Goal: Task Accomplishment & Management: Use online tool/utility

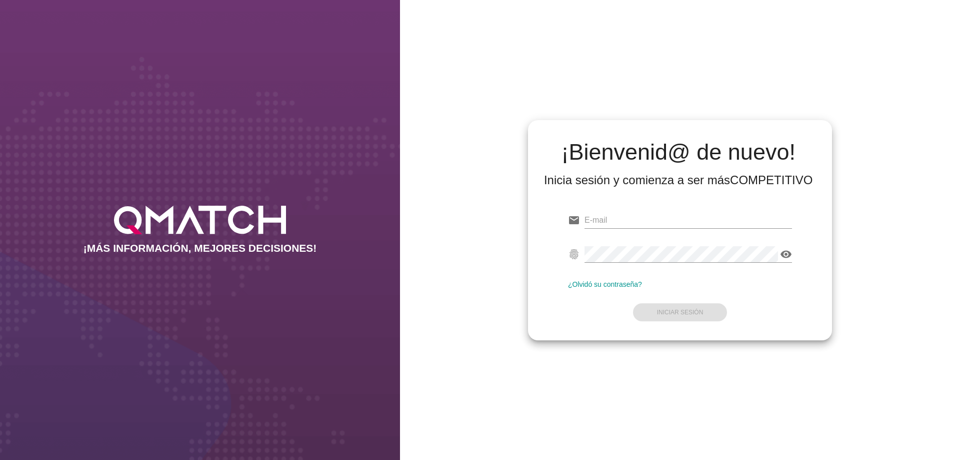
type input "[EMAIL_ADDRESS][PERSON_NAME][DOMAIN_NAME]"
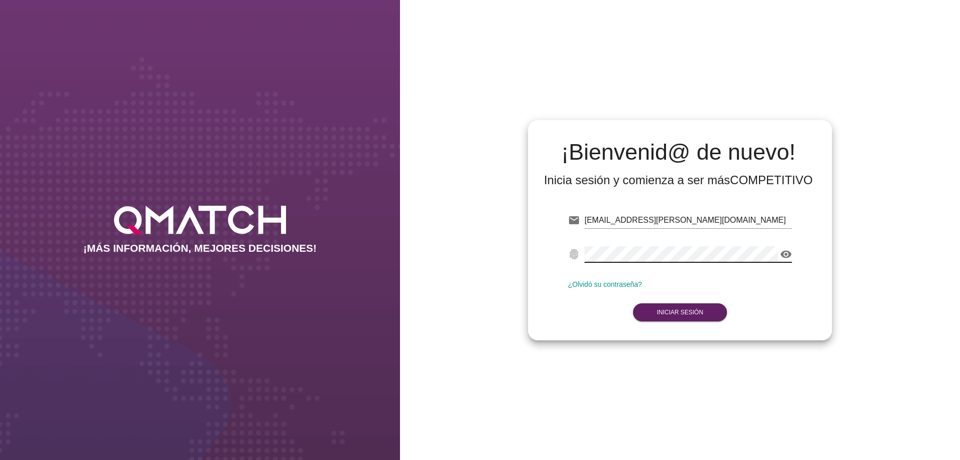
click at [812, 322] on div "email [PERSON_NAME][EMAIL_ADDRESS][PERSON_NAME][DOMAIN_NAME] fingerprint visibi…" at bounding box center [680, 264] width 288 height 136
click at [670, 312] on strong "Iniciar Sesión" at bounding box center [680, 312] width 47 height 7
click at [685, 312] on strong "Iniciar Sesión" at bounding box center [680, 312] width 47 height 7
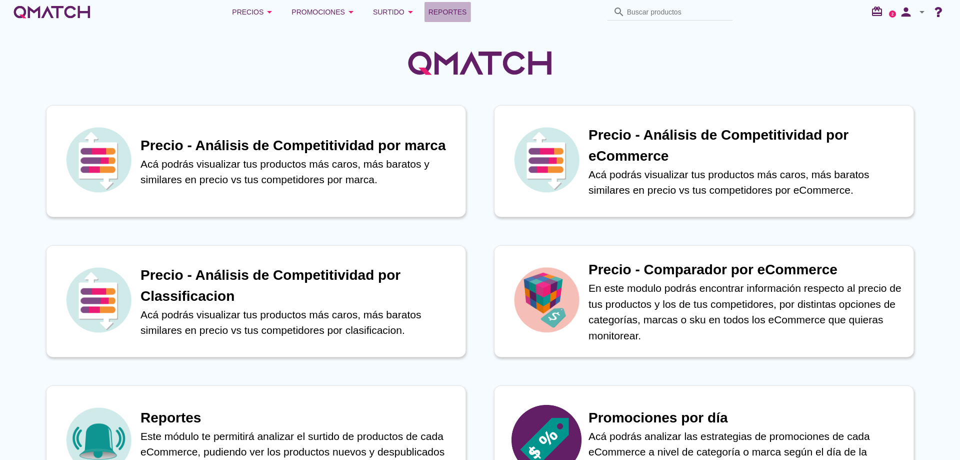
click at [450, 13] on span "Reportes" at bounding box center [448, 12] width 39 height 12
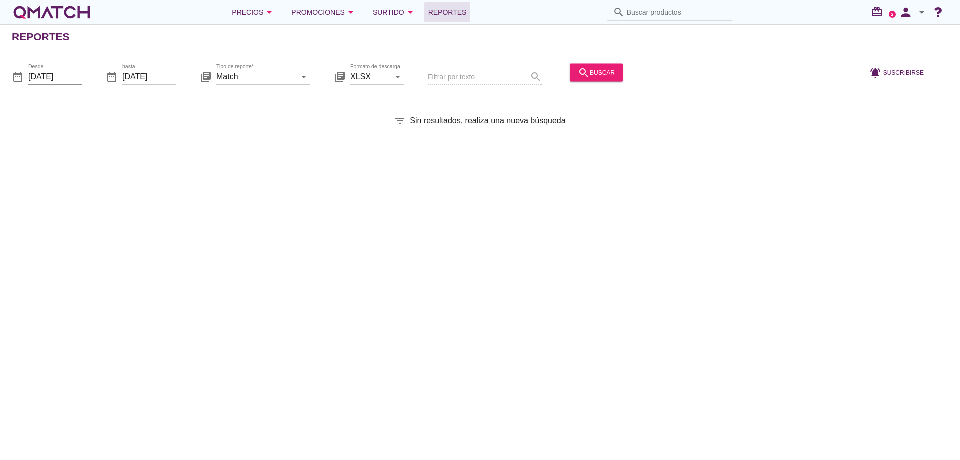
drag, startPoint x: 72, startPoint y: 81, endPoint x: 81, endPoint y: 76, distance: 9.6
click at [72, 81] on input "[DATE]" at bounding box center [56, 76] width 54 height 16
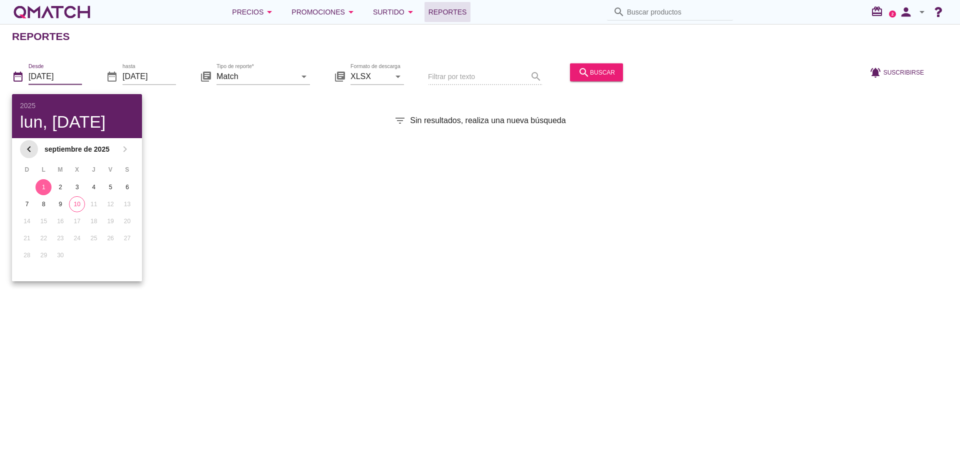
click at [33, 150] on icon "chevron_left" at bounding box center [29, 149] width 12 height 12
click at [79, 209] on button "6" at bounding box center [77, 204] width 16 height 16
click at [591, 76] on div "search buscar" at bounding box center [596, 72] width 37 height 12
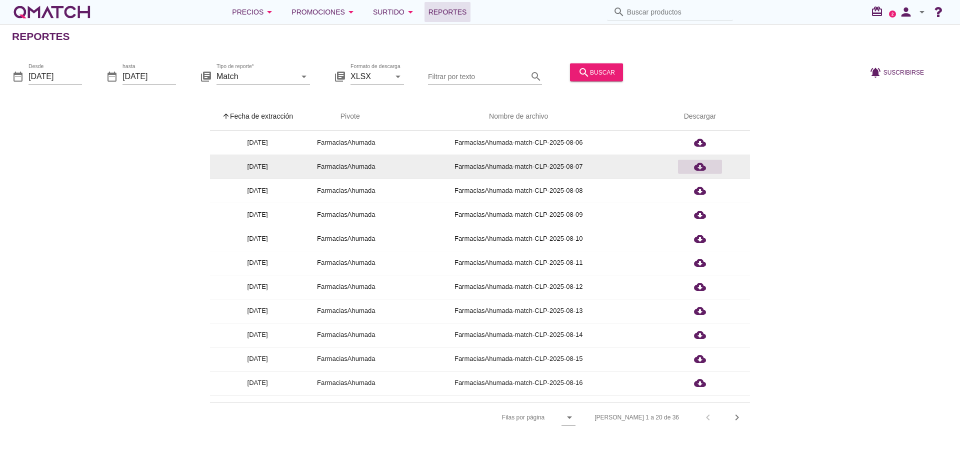
click at [706, 164] on div "cloud_download" at bounding box center [700, 167] width 36 height 12
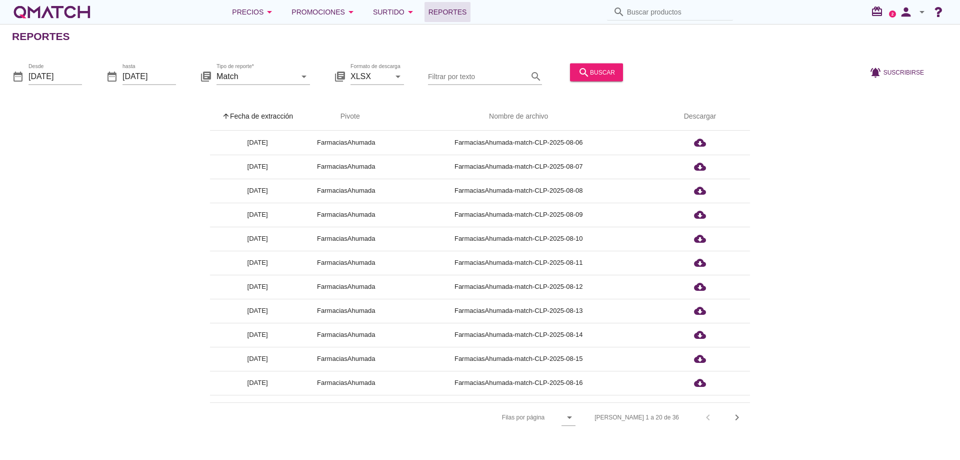
click at [52, 86] on div "Desde [DATE]" at bounding box center [56, 81] width 54 height 26
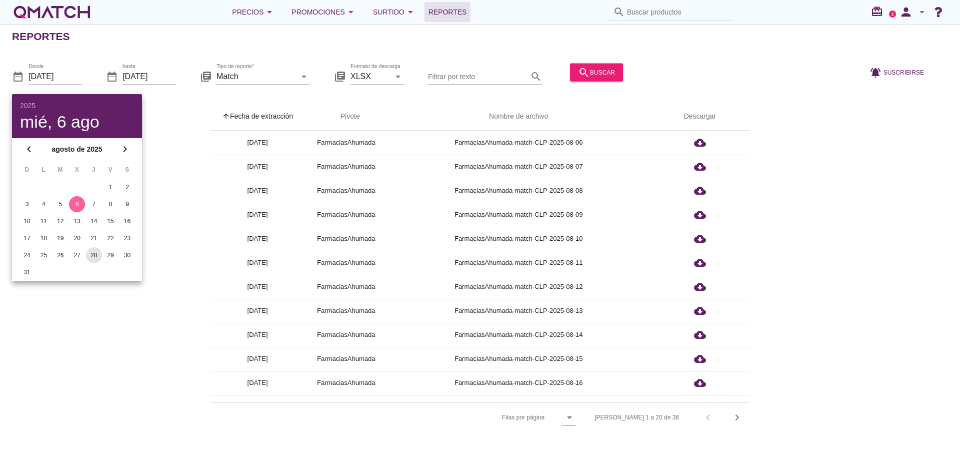
click at [93, 255] on div "28" at bounding box center [94, 255] width 16 height 9
type input "[DATE]"
click at [148, 73] on input "[DATE]" at bounding box center [150, 76] width 54 height 16
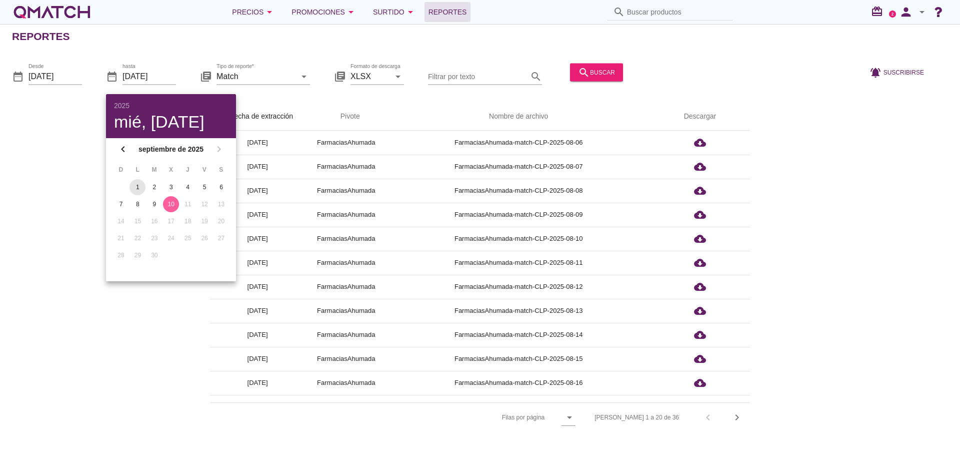
click at [132, 187] on div "1" at bounding box center [138, 187] width 16 height 9
type input "[DATE]"
click at [596, 72] on div "search buscar" at bounding box center [596, 72] width 37 height 12
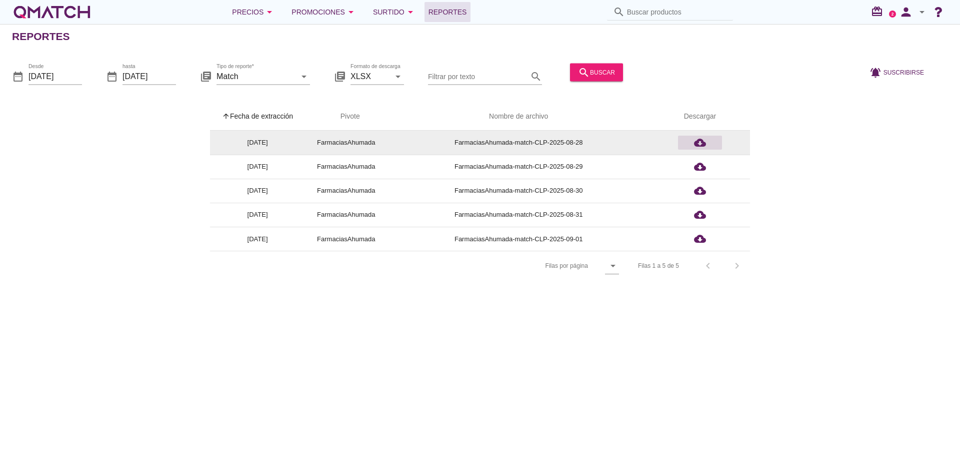
click at [708, 140] on div "cloud_download" at bounding box center [700, 143] width 36 height 12
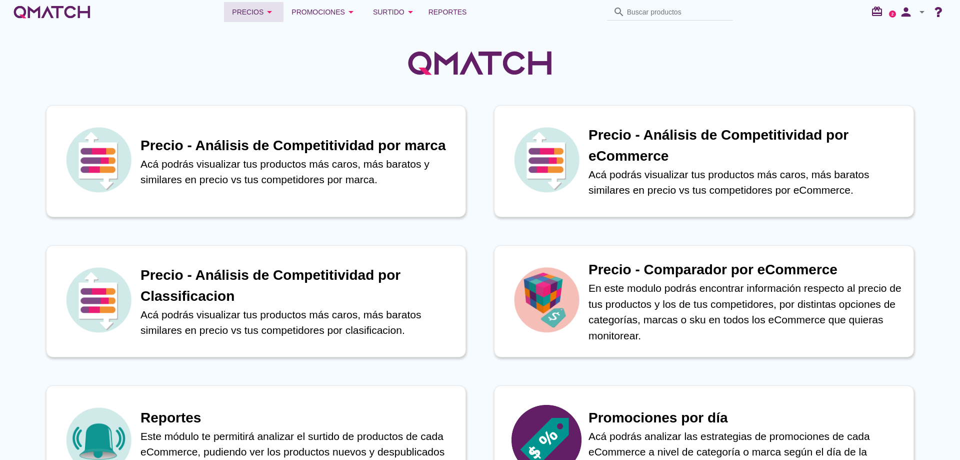
click at [243, 19] on button "Precios arrow_drop_down" at bounding box center [254, 12] width 60 height 20
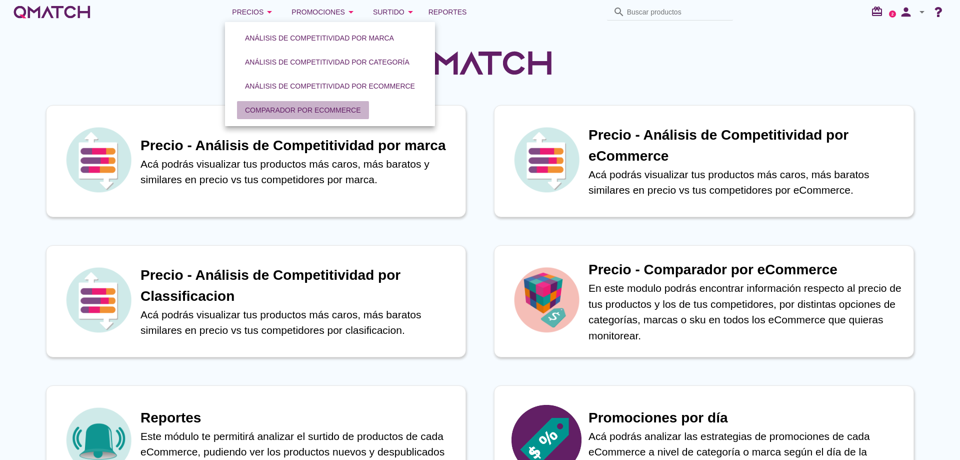
click at [299, 106] on div "Comparador por eCommerce" at bounding box center [303, 110] width 116 height 11
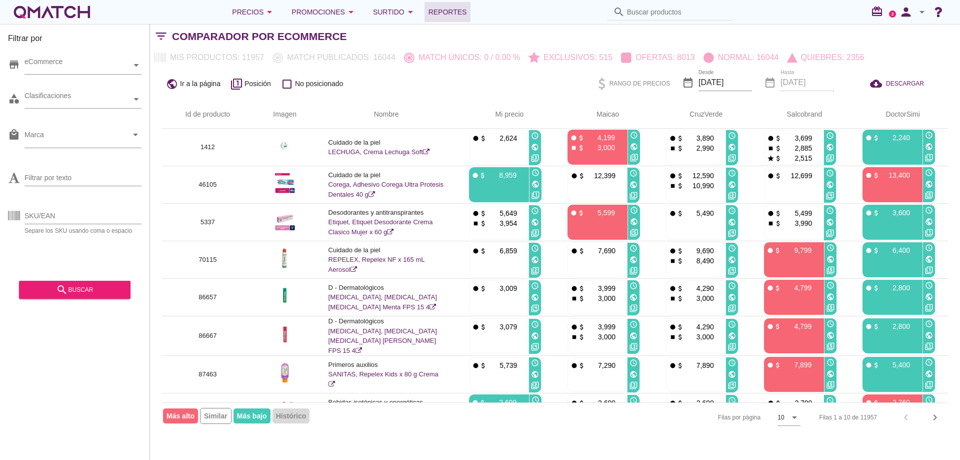
click at [439, 13] on span "Reportes" at bounding box center [448, 12] width 39 height 12
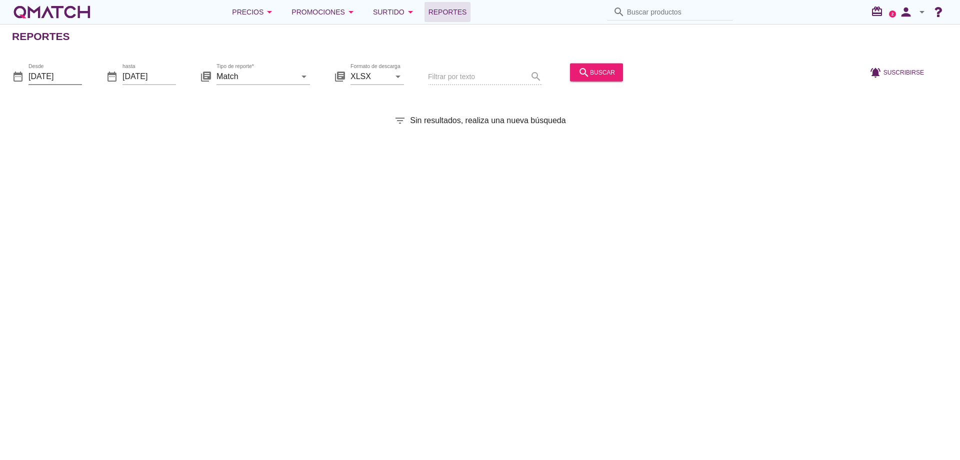
click at [72, 73] on input "[DATE]" at bounding box center [56, 76] width 54 height 16
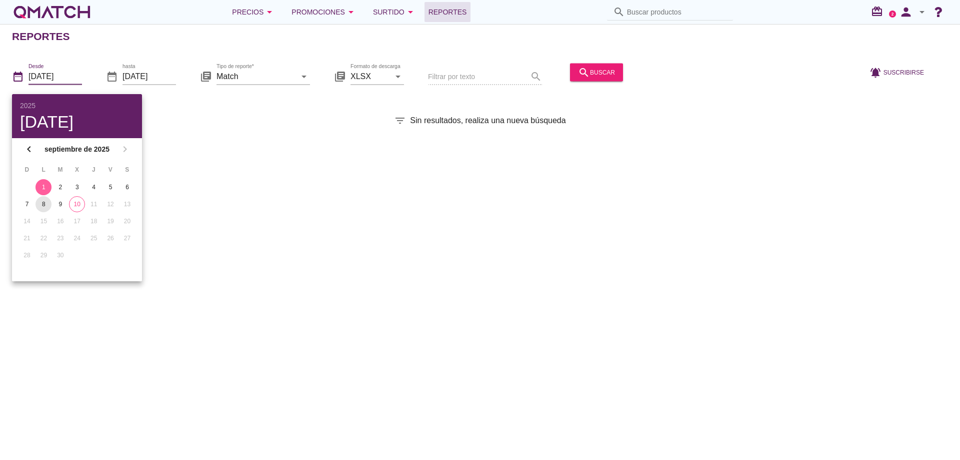
click at [47, 203] on div "8" at bounding box center [44, 204] width 16 height 9
type input "2025-09-08"
click at [595, 69] on div "search buscar" at bounding box center [596, 72] width 37 height 12
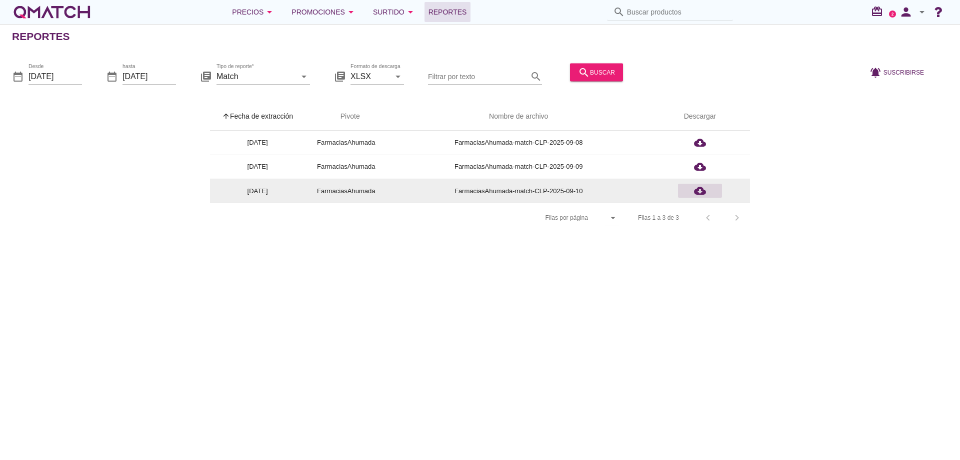
click at [705, 193] on icon "cloud_download" at bounding box center [700, 191] width 12 height 12
click at [692, 193] on div "cloud_download" at bounding box center [700, 191] width 36 height 12
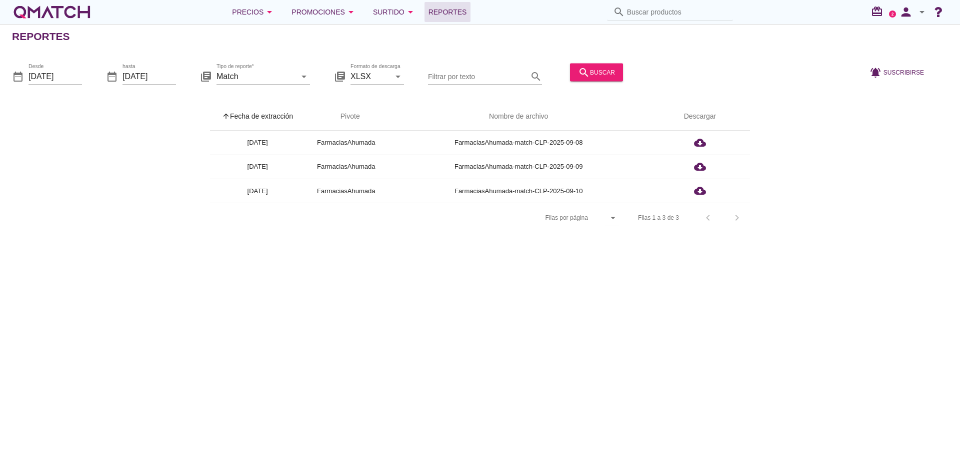
drag, startPoint x: 596, startPoint y: 332, endPoint x: 540, endPoint y: 311, distance: 59.2
click at [595, 332] on div "Reportes date_range Desde 2025-09-08 date_range hasta 2025-09-10 library_books …" at bounding box center [480, 242] width 960 height 436
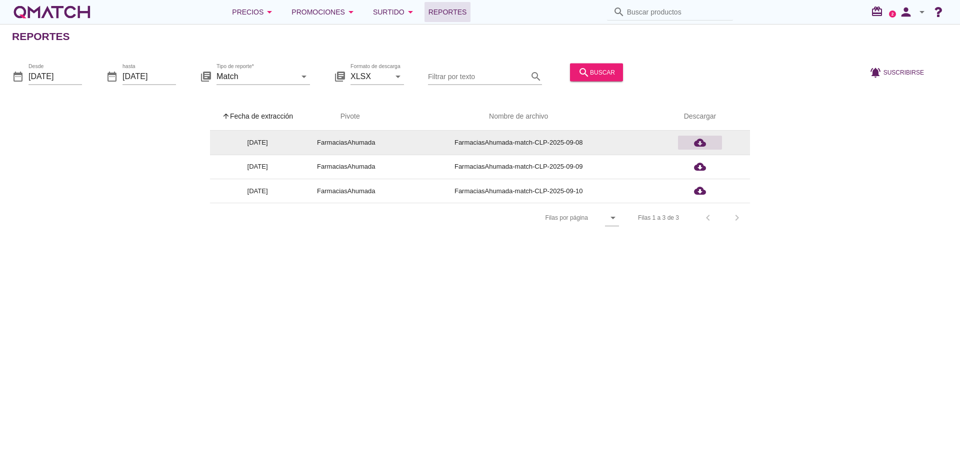
click at [701, 143] on icon "cloud_download" at bounding box center [700, 143] width 12 height 12
